Goal: Information Seeking & Learning: Learn about a topic

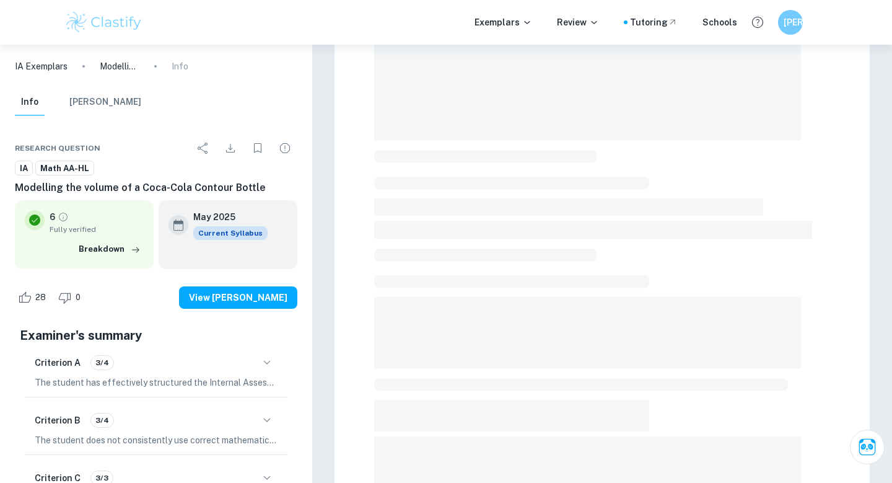
scroll to position [113, 0]
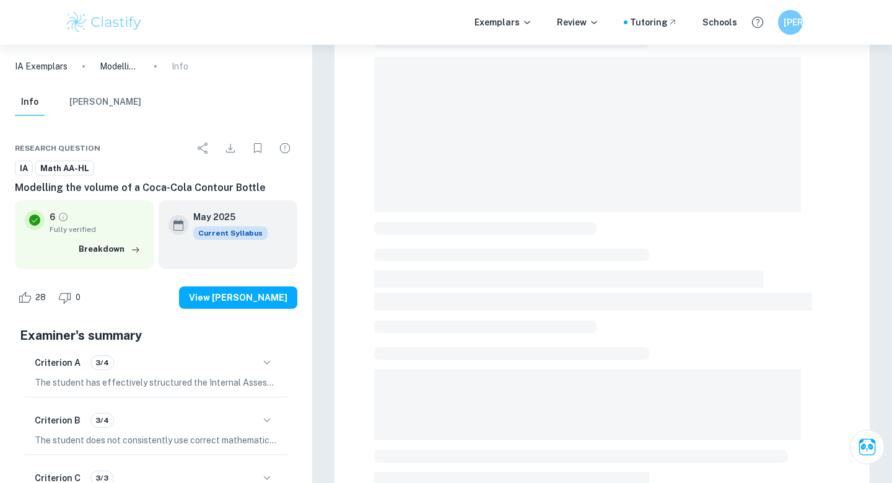
scroll to position [191, 0]
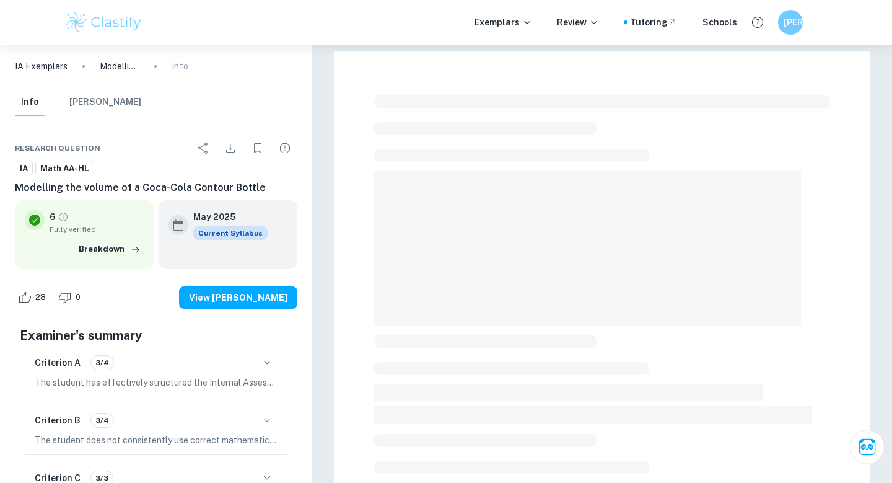
click at [125, 66] on p "Modelling the volume of a Coca-Cola Contour Bottle" at bounding box center [120, 66] width 40 height 14
click at [174, 67] on p "Info" at bounding box center [180, 66] width 17 height 14
click at [24, 68] on p "IA Exemplars" at bounding box center [41, 66] width 53 height 14
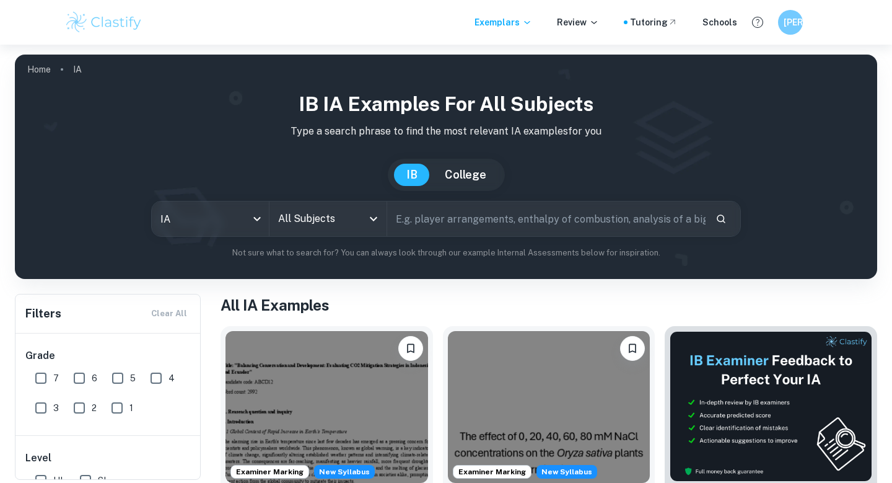
click at [353, 221] on input "All Subjects" at bounding box center [318, 219] width 87 height 24
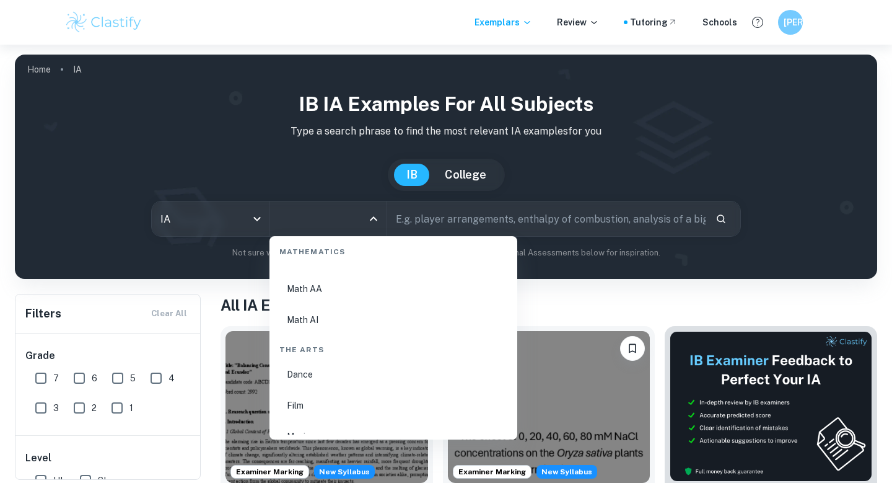
scroll to position [2160, 0]
click at [336, 295] on li "Math AA" at bounding box center [394, 291] width 238 height 29
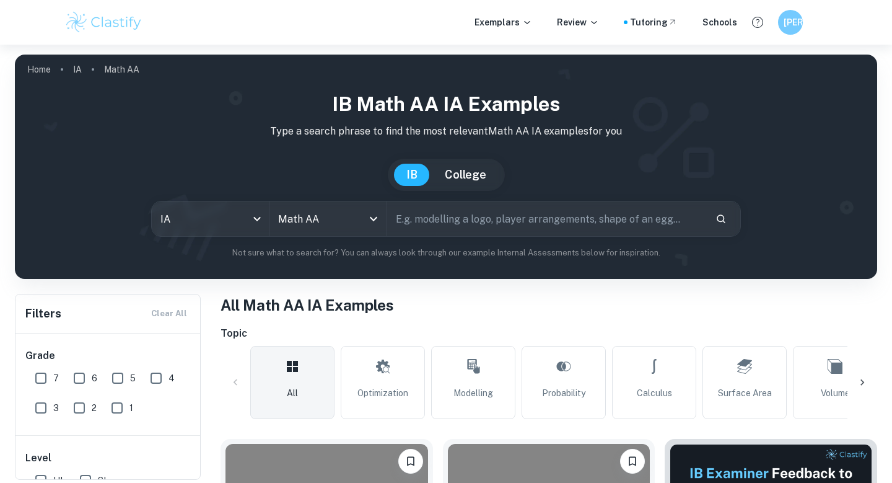
click at [433, 218] on input "text" at bounding box center [546, 218] width 319 height 35
type input "bottle Volume"
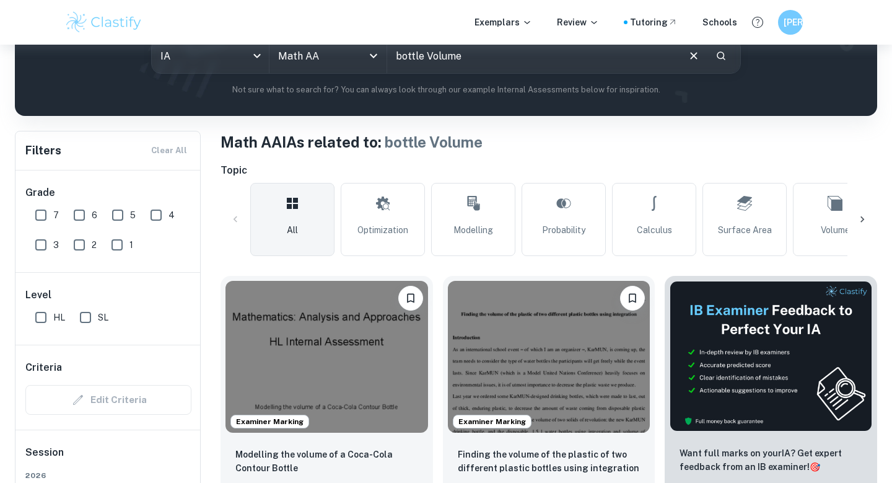
scroll to position [281, 0]
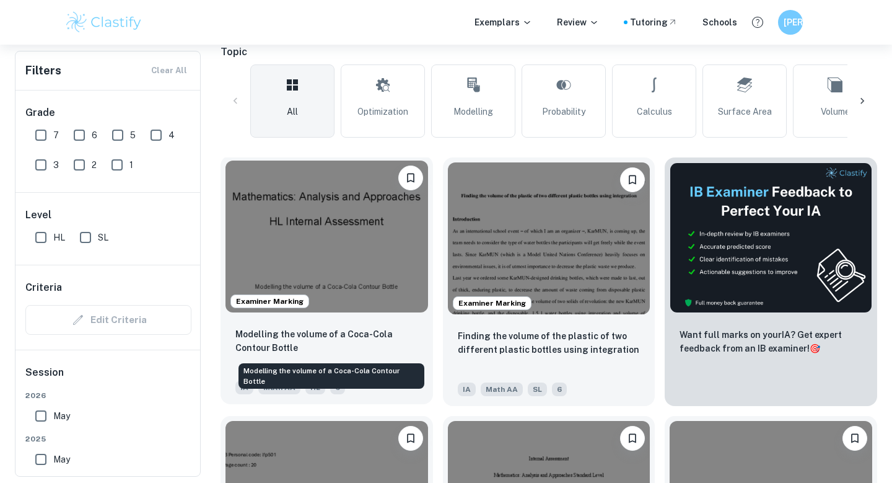
click at [377, 348] on p "Modelling the volume of a Coca-Cola Contour Bottle" at bounding box center [326, 340] width 183 height 27
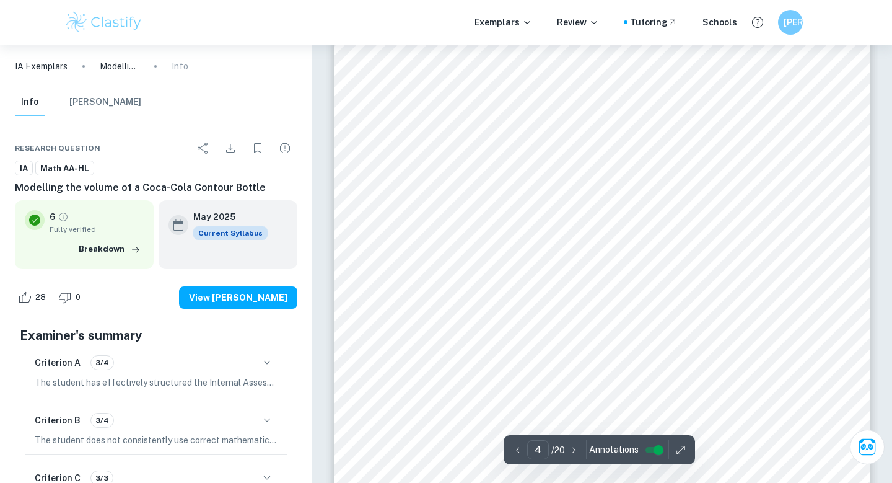
scroll to position [2271, 0]
drag, startPoint x: 596, startPoint y: 304, endPoint x: 435, endPoint y: 306, distance: 161.1
click at [435, 306] on div "Figure 1. Superimposed image of 12 oz (355 mL) Coca-Cola bottle on Desmos, with…" at bounding box center [602, 316] width 535 height 693
click at [489, 293] on div "Figure 1. Superimposed image of 12 oz (355 mL) Coca-Cola bottle on Desmos, with…" at bounding box center [602, 316] width 535 height 693
drag, startPoint x: 521, startPoint y: 347, endPoint x: 484, endPoint y: 342, distance: 37.5
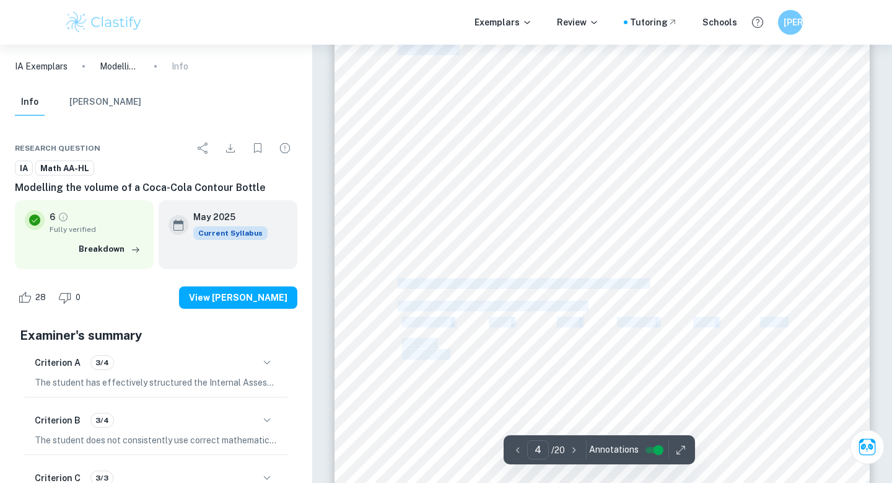
click at [484, 342] on div "Figure 1. Superimposed image of 12 oz (355 mL) Coca-Cola bottle on Desmos, with…" at bounding box center [602, 316] width 535 height 693
click at [484, 341] on span "0 f x f 4" at bounding box center [500, 343] width 37 height 10
drag, startPoint x: 482, startPoint y: 341, endPoint x: 518, endPoint y: 341, distance: 35.9
click at [518, 341] on div "Figure 1. Superimposed image of 12 oz (355 mL) Coca-Cola bottle on Desmos, with…" at bounding box center [602, 316] width 535 height 693
copy span "0 f x f 4"
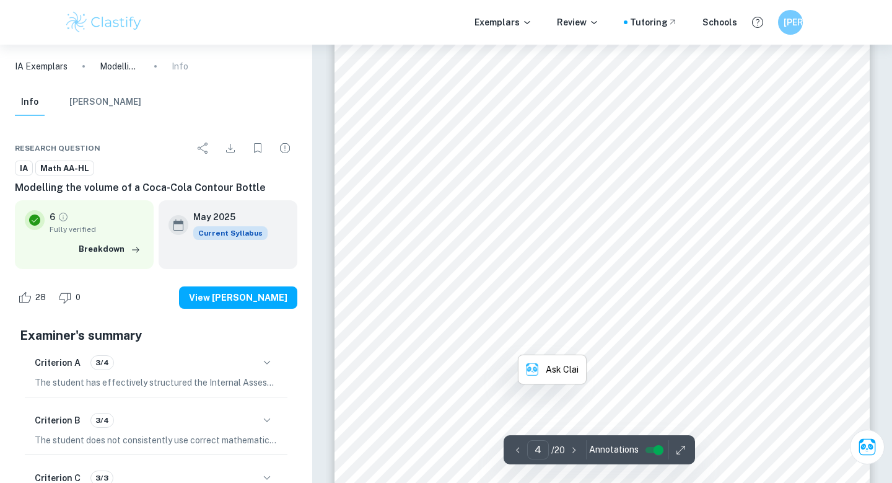
click at [416, 302] on span "Table 1. Domains of the five subdivisions" at bounding box center [492, 306] width 188 height 10
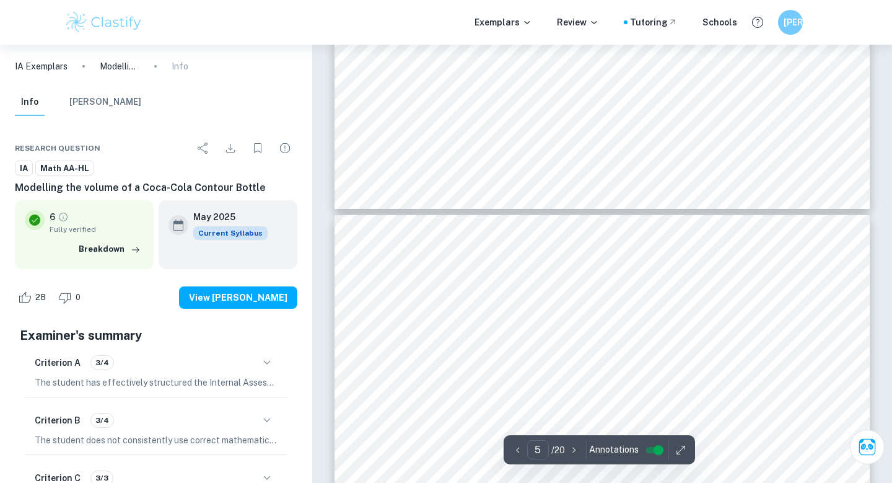
type input "4"
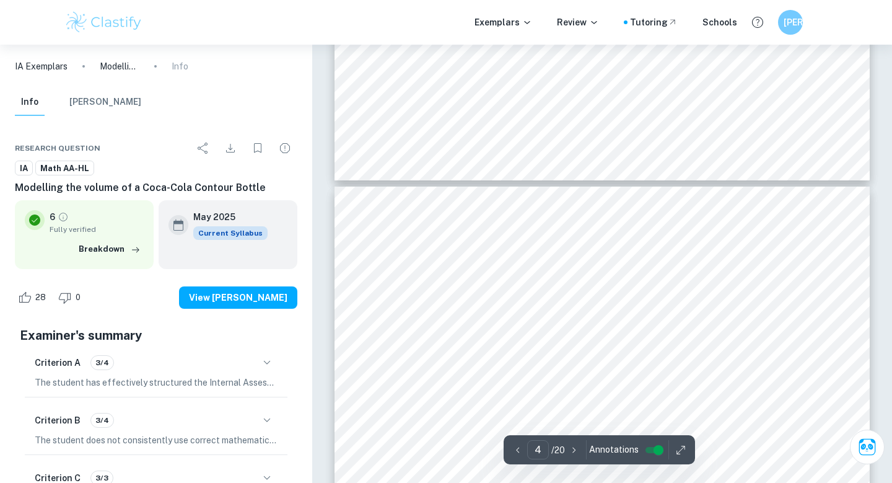
scroll to position [2088, 0]
